Goal: Task Accomplishment & Management: Use online tool/utility

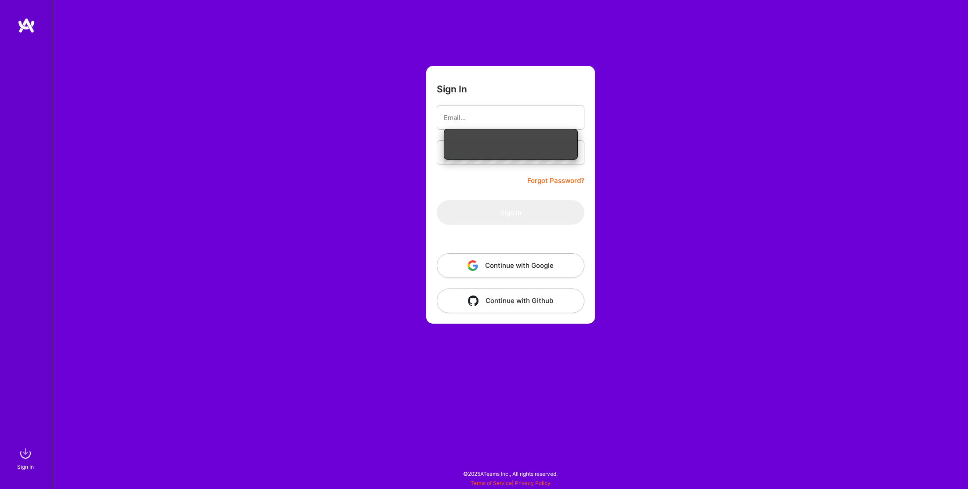
type input "[PERSON_NAME][EMAIL_ADDRESS][DOMAIN_NAME]"
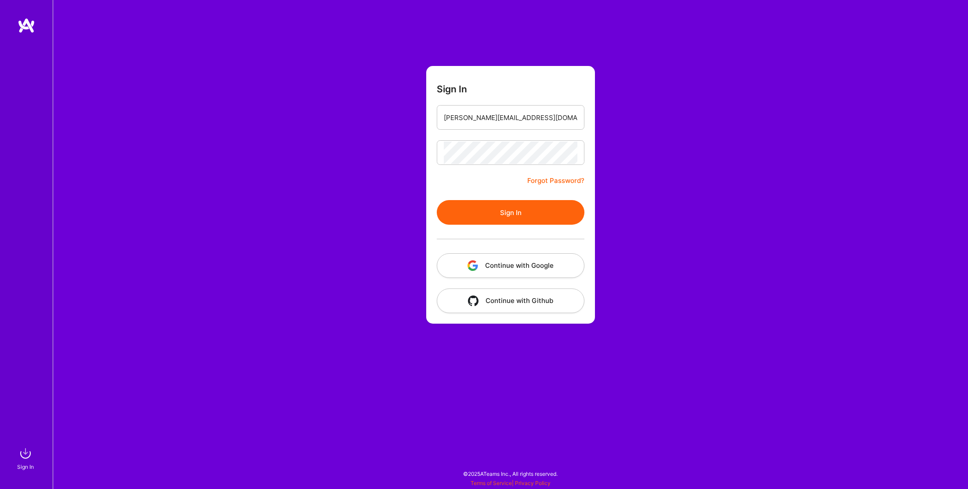
click at [490, 204] on button "Sign In" at bounding box center [511, 212] width 148 height 25
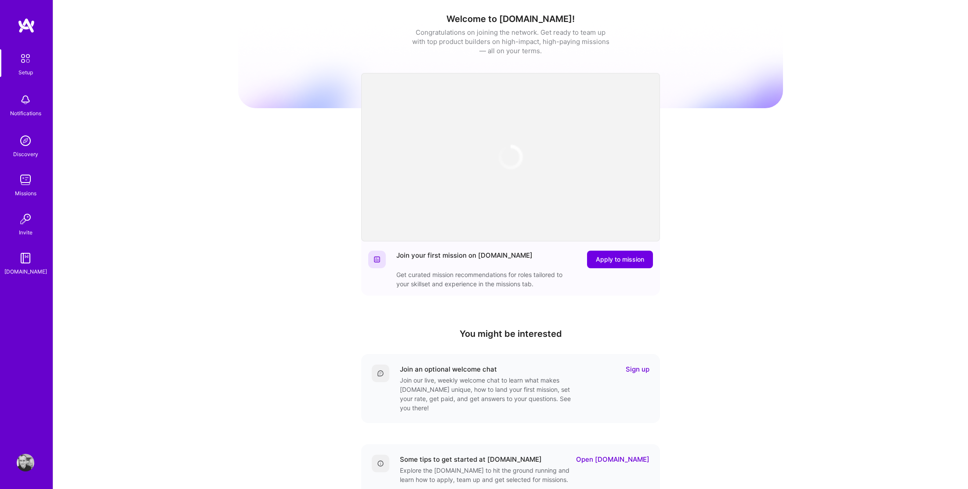
click at [23, 177] on img at bounding box center [26, 180] width 18 height 18
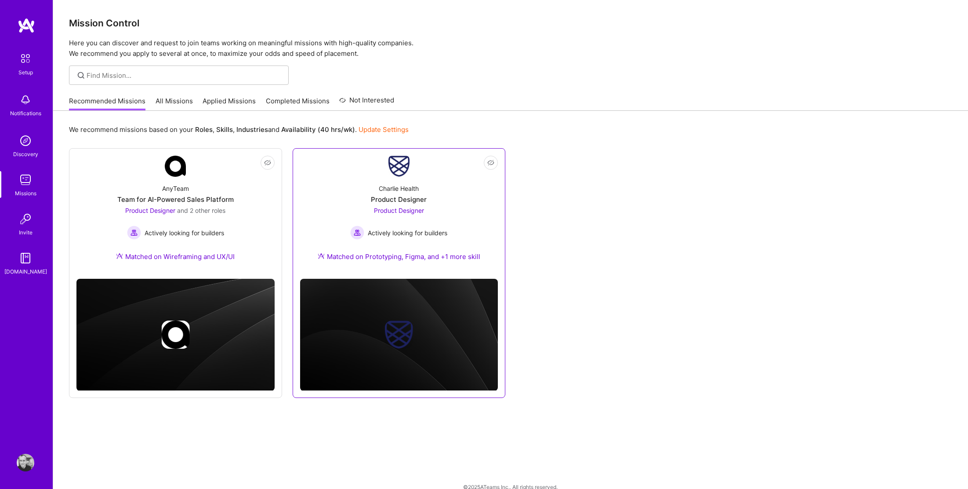
click at [402, 176] on img at bounding box center [399, 166] width 21 height 21
